Goal: Download file/media

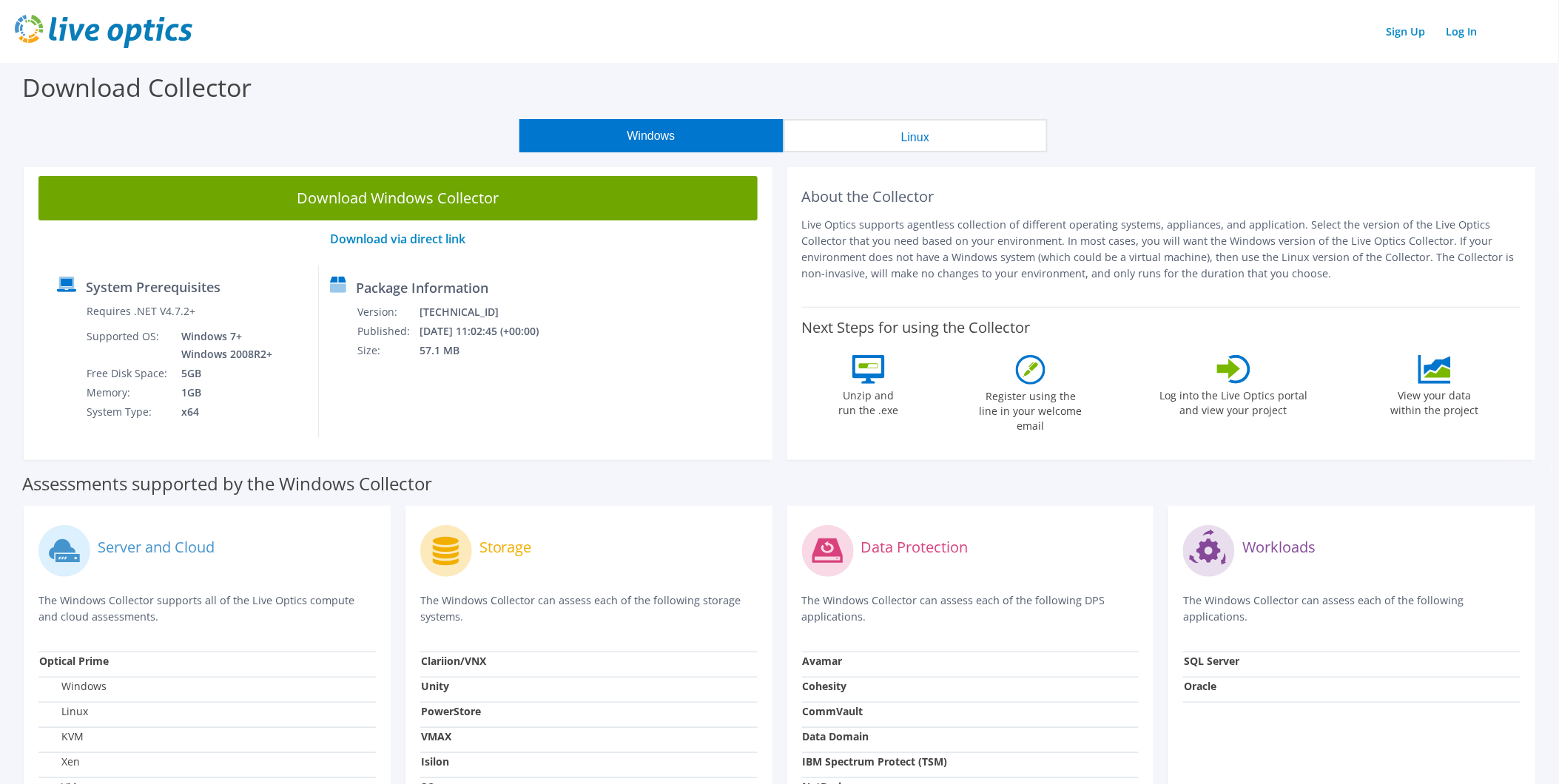
click at [936, 129] on button "Linux" at bounding box center [915, 136] width 264 height 33
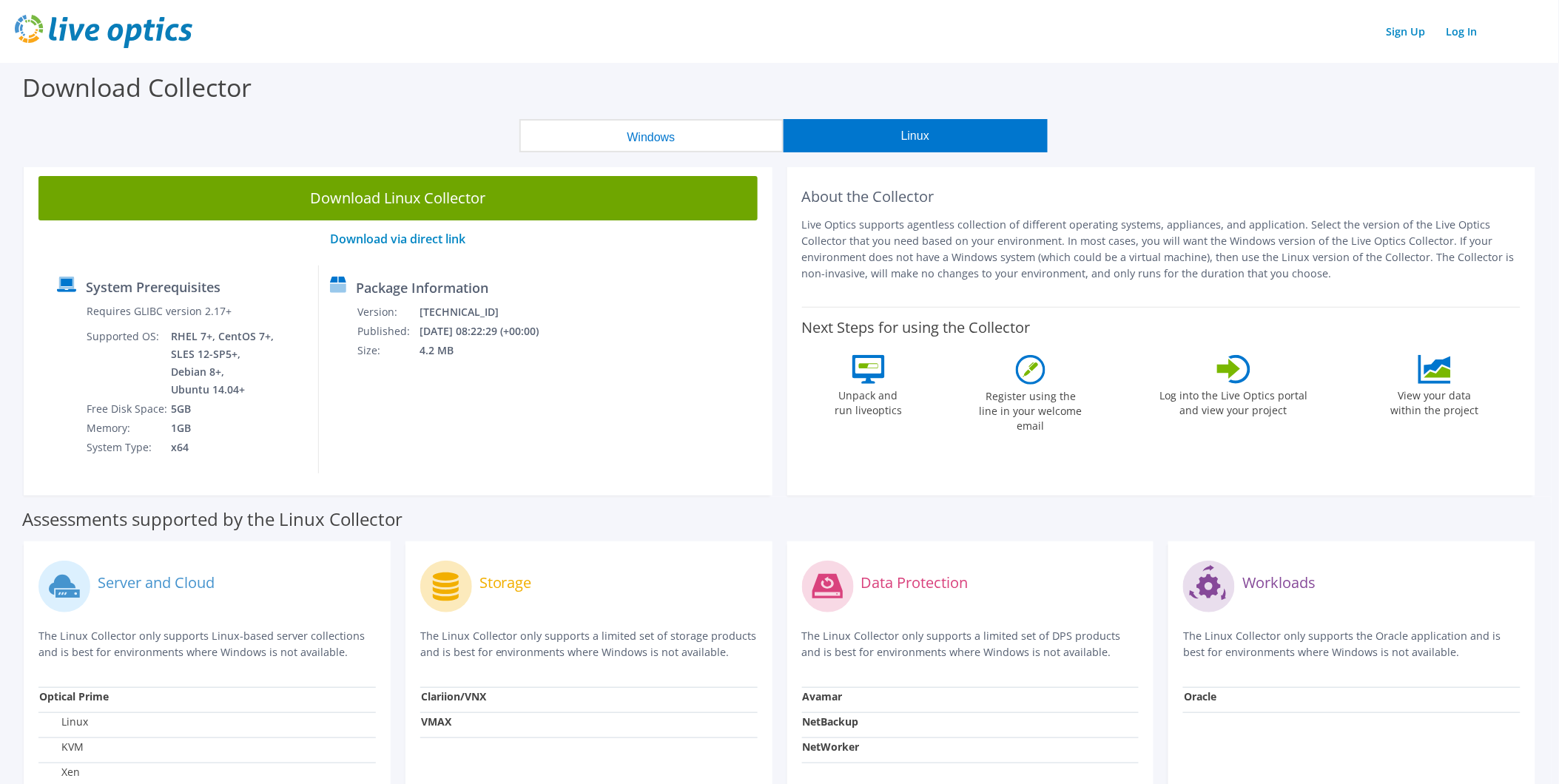
click at [647, 140] on button "Windows" at bounding box center [651, 136] width 264 height 33
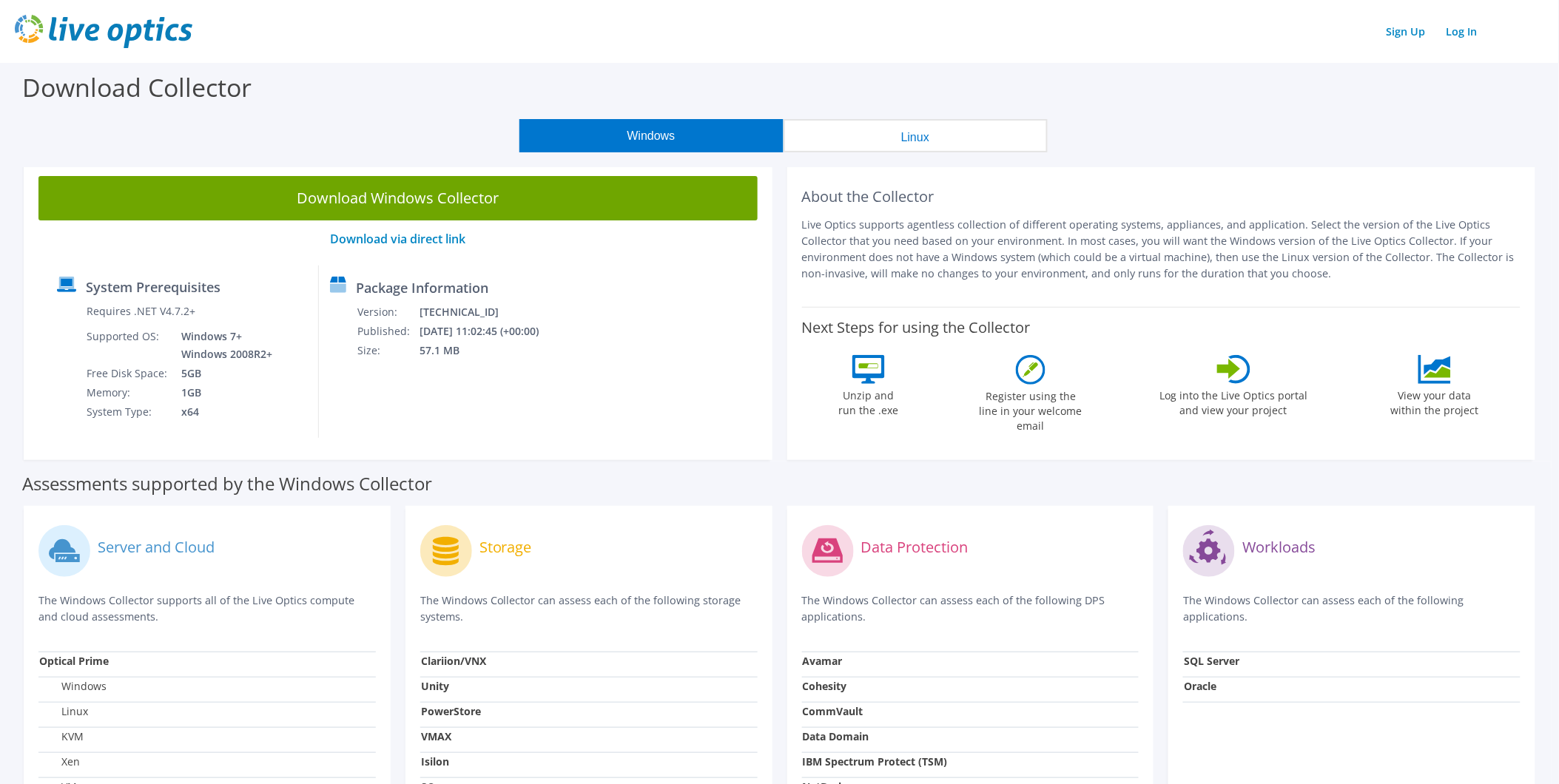
click at [912, 126] on button "Linux" at bounding box center [915, 136] width 264 height 33
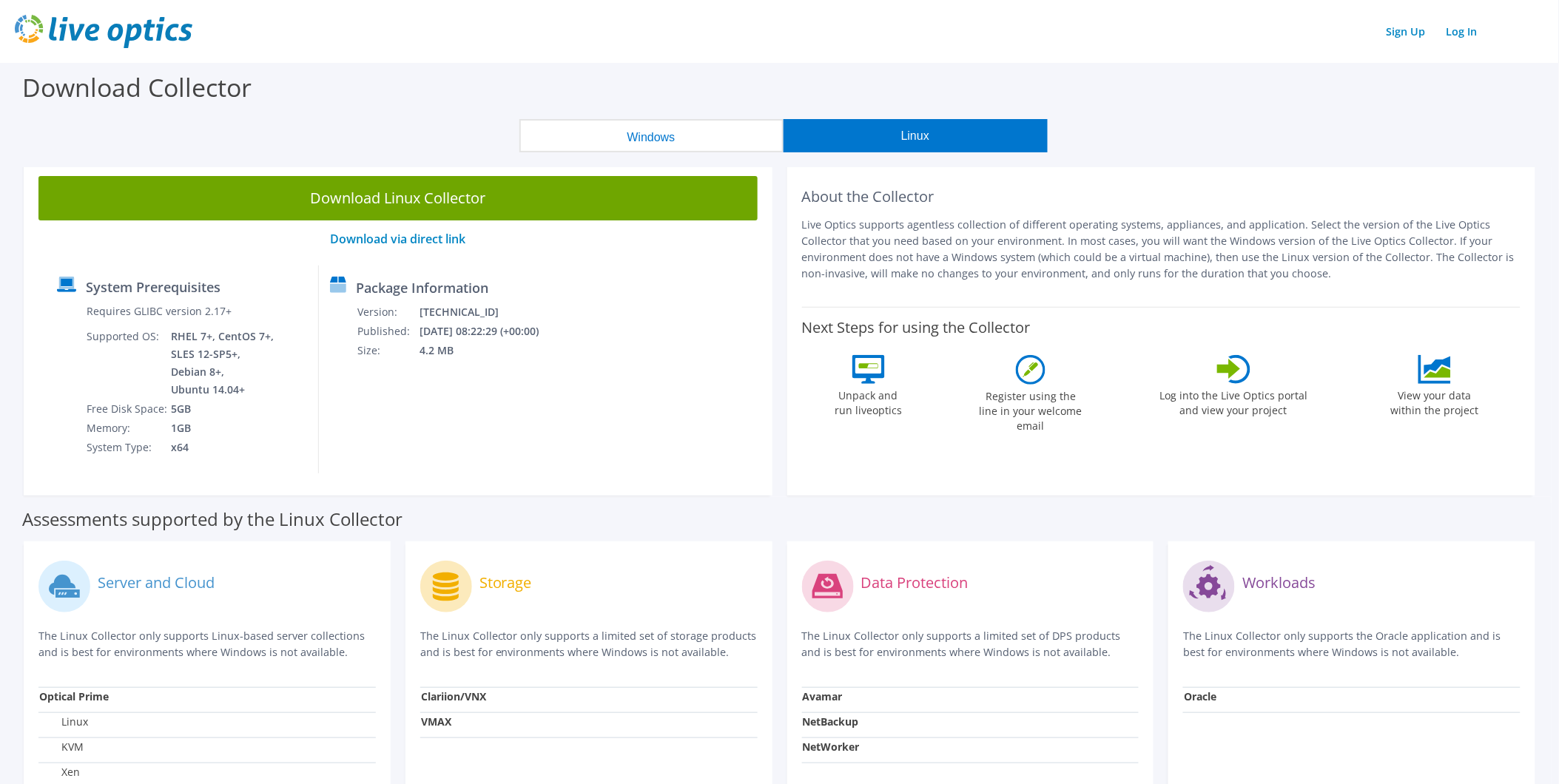
click at [702, 138] on button "Windows" at bounding box center [651, 136] width 264 height 33
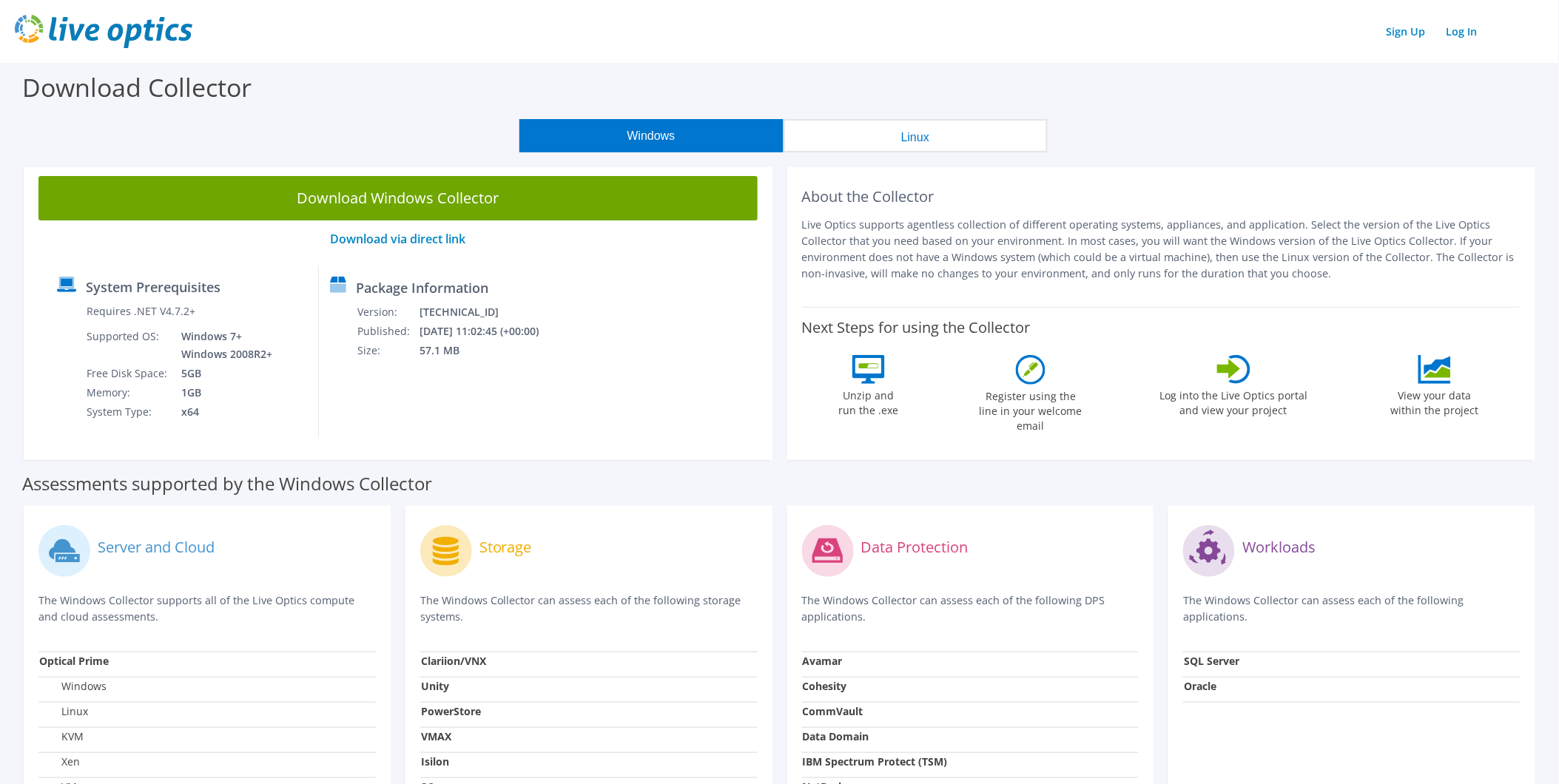
click at [941, 135] on button "Linux" at bounding box center [915, 136] width 264 height 33
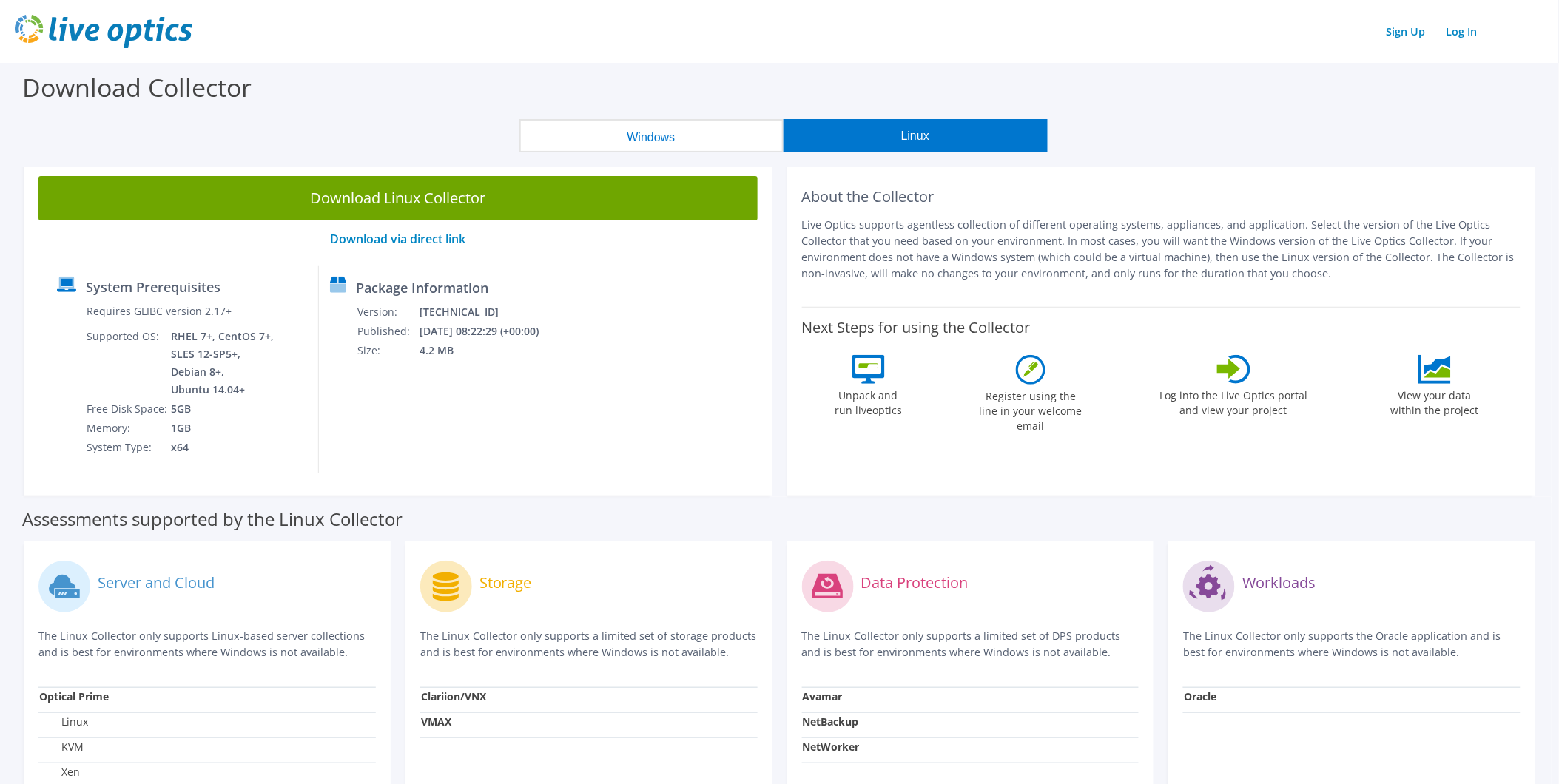
click at [760, 123] on button "Windows" at bounding box center [651, 136] width 264 height 33
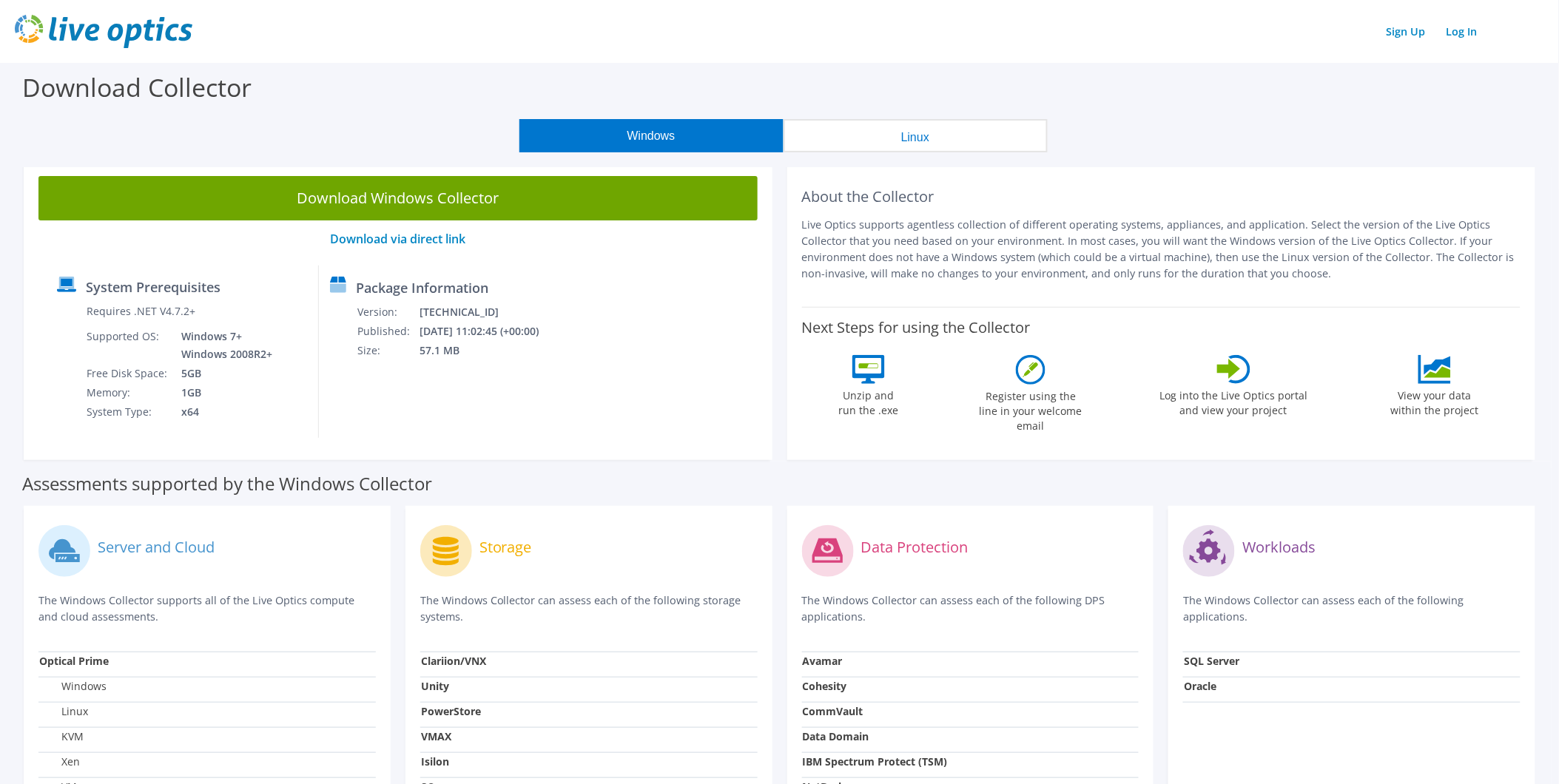
click at [904, 122] on button "Linux" at bounding box center [915, 136] width 264 height 33
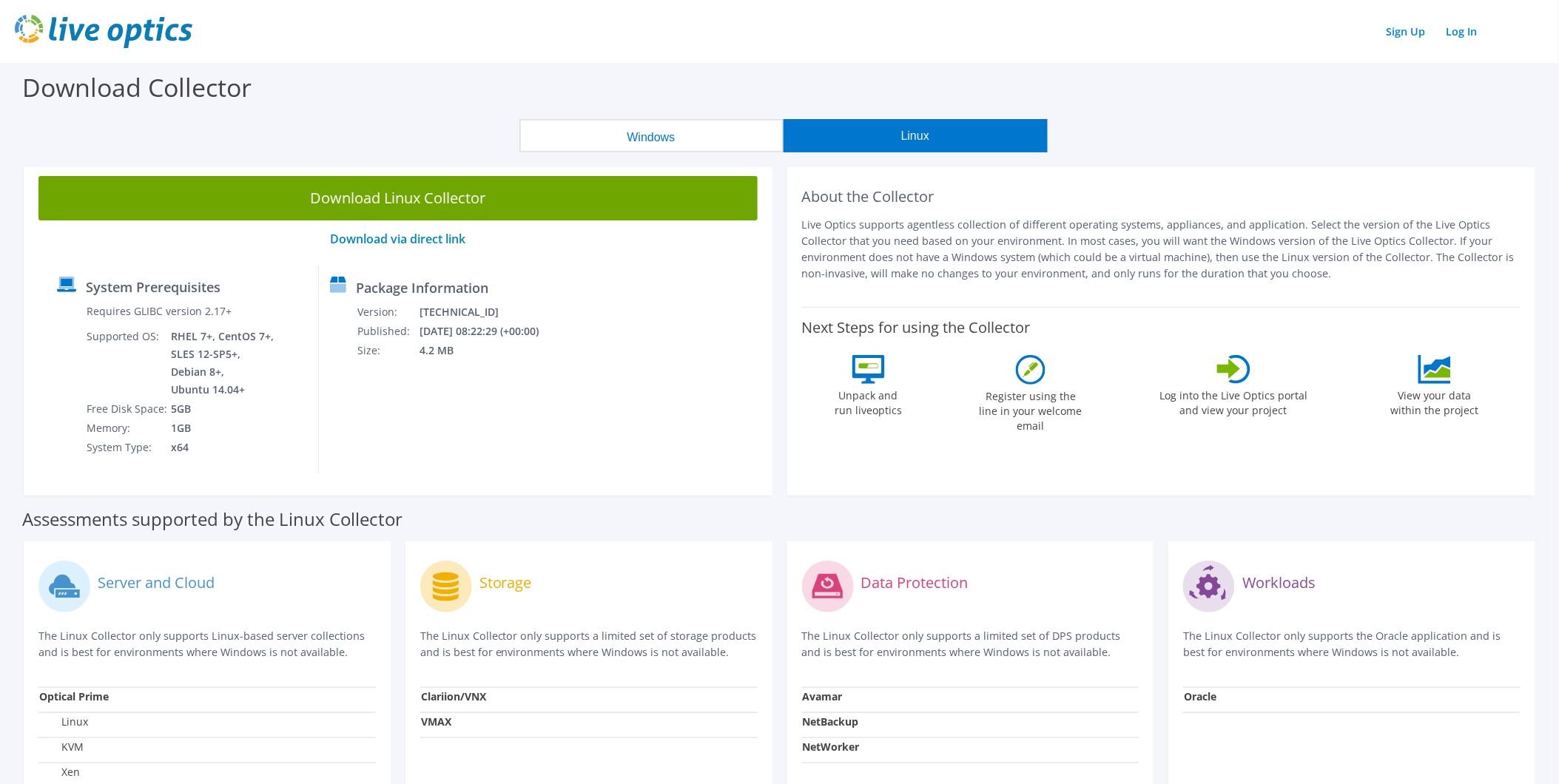
click at [738, 130] on button "Windows" at bounding box center [651, 136] width 264 height 33
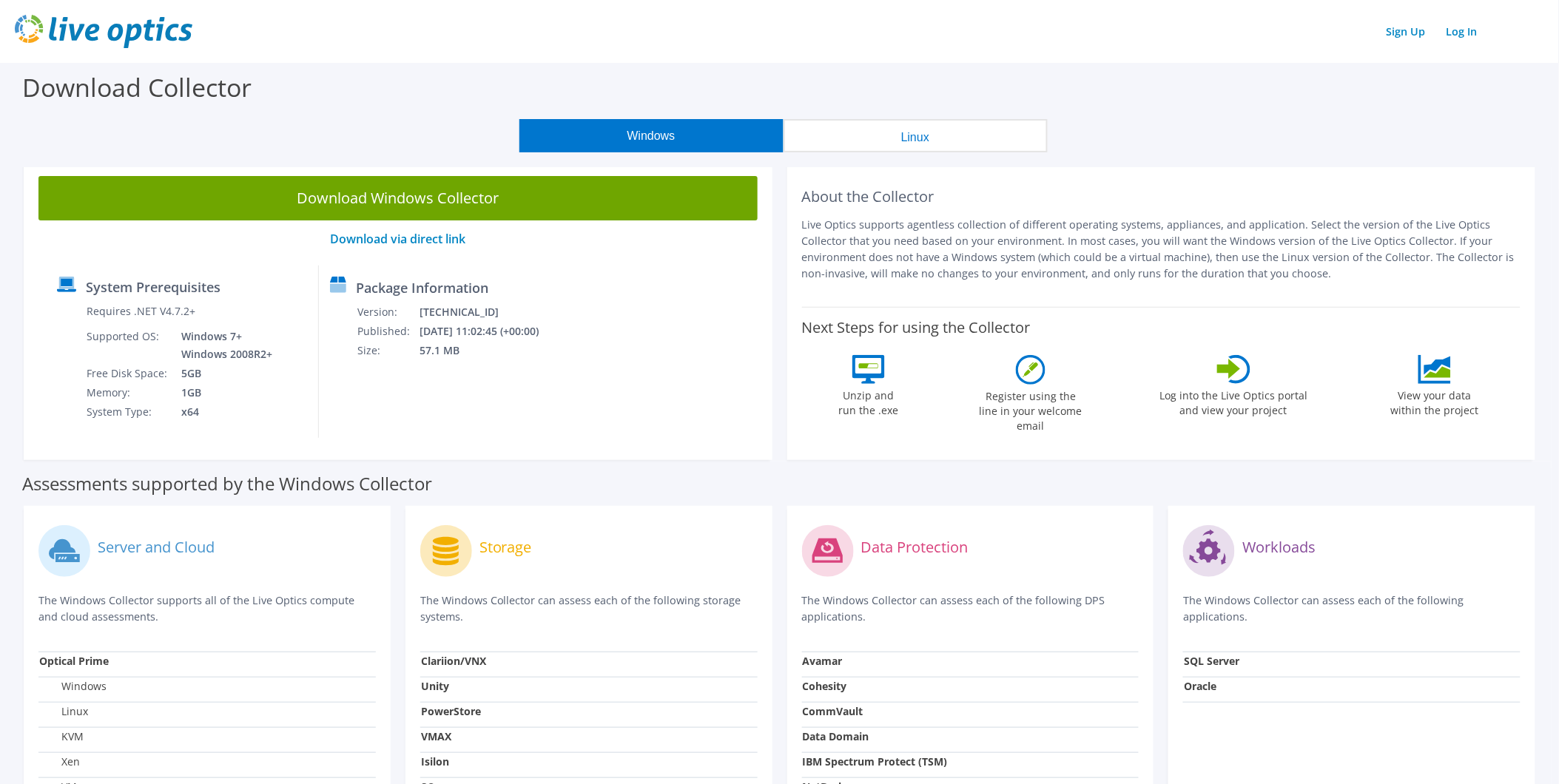
click at [834, 126] on button "Linux" at bounding box center [915, 136] width 264 height 33
